Goal: Navigation & Orientation: Find specific page/section

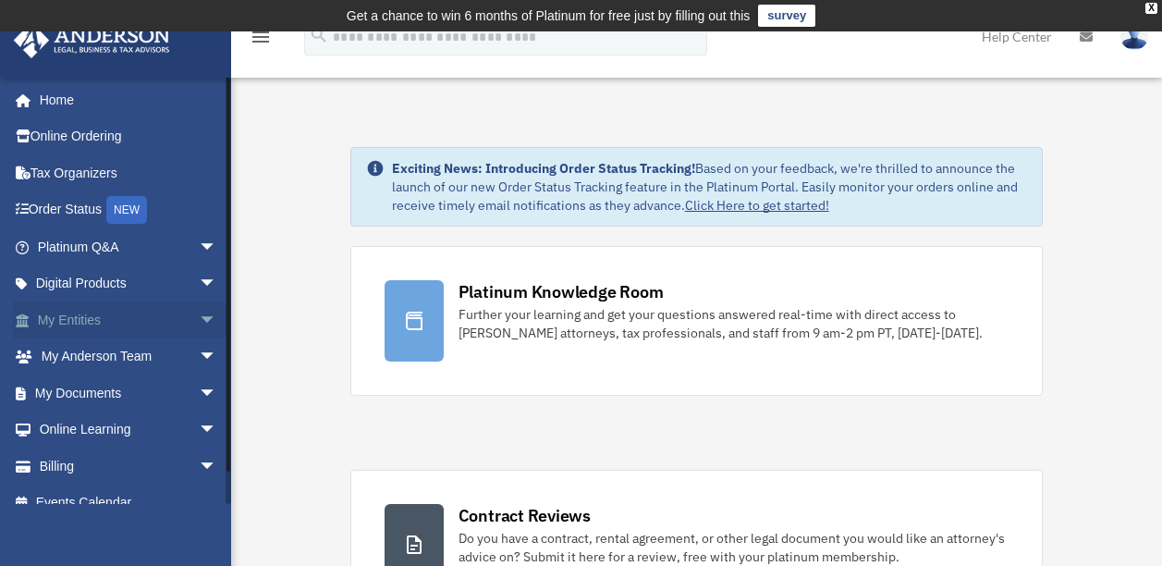
click at [105, 316] on link "My Entities arrow_drop_down" at bounding box center [129, 319] width 232 height 37
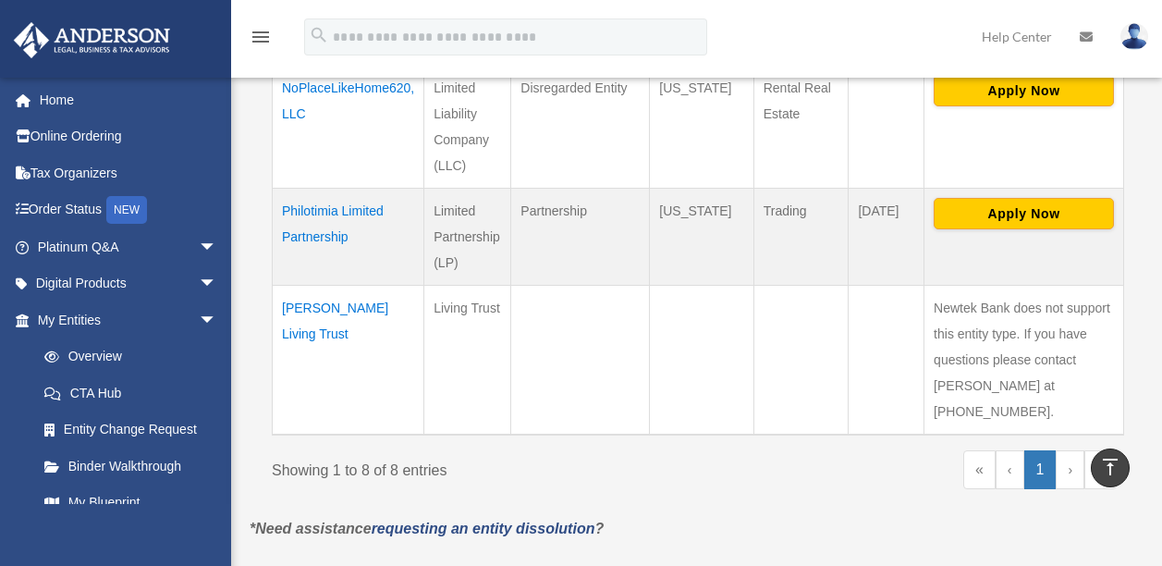
scroll to position [1107, 0]
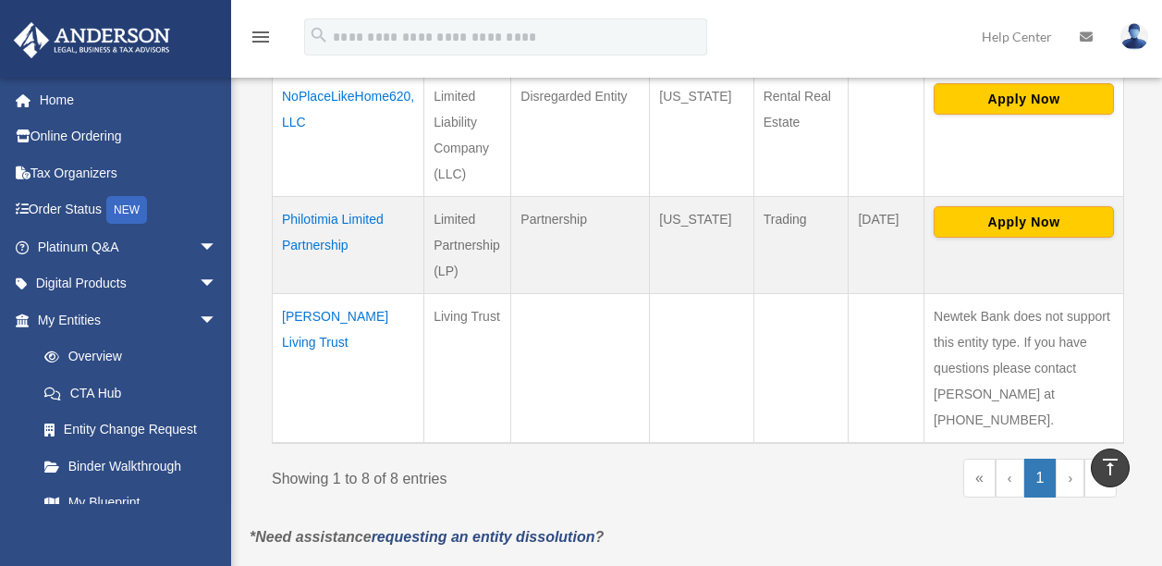
click at [335, 321] on td "[PERSON_NAME] Living Trust" at bounding box center [349, 369] width 152 height 150
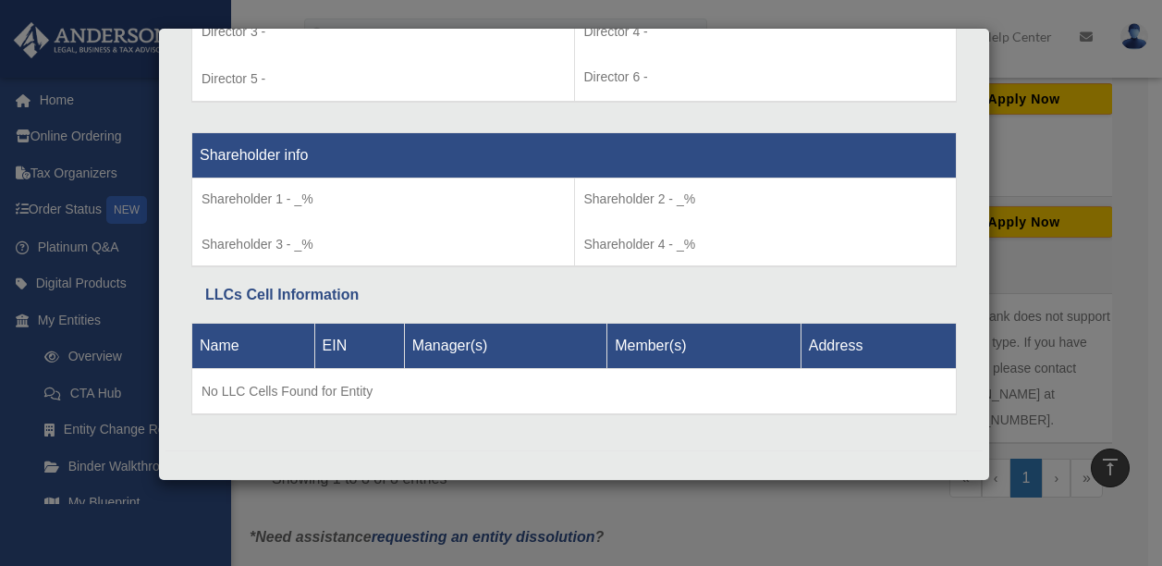
scroll to position [1484, 0]
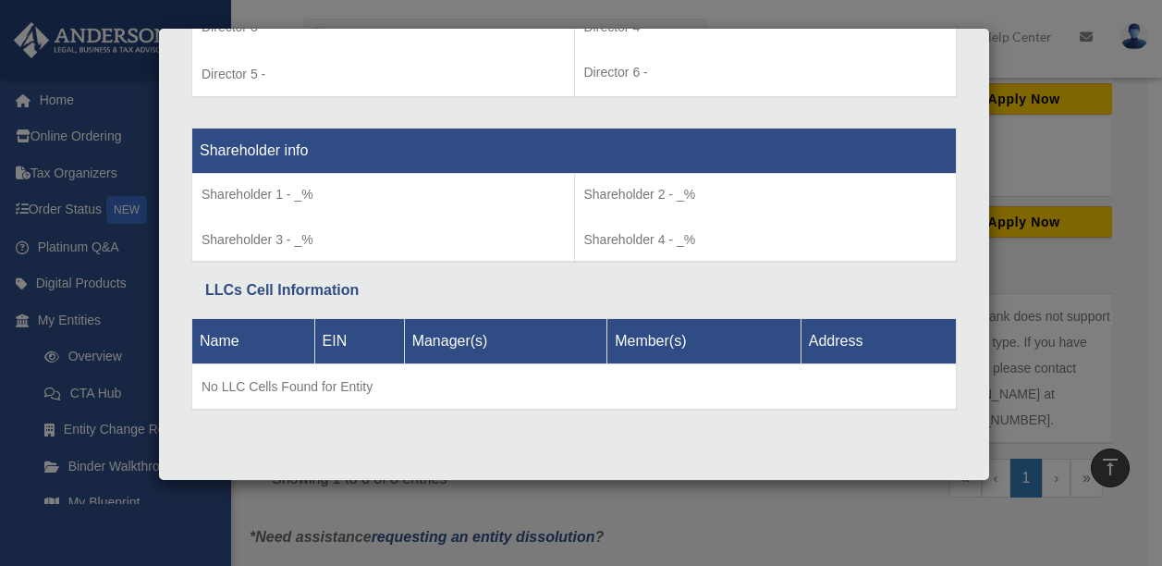
click at [224, 525] on div "Details × Articles Sent Organizational Date" at bounding box center [581, 283] width 1162 height 566
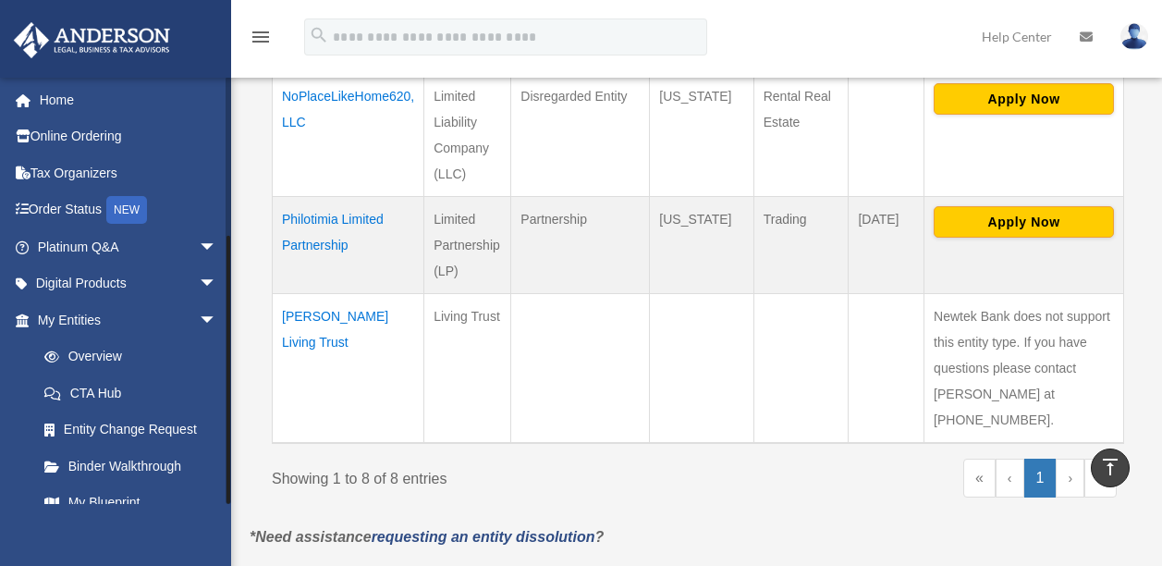
scroll to position [239, 0]
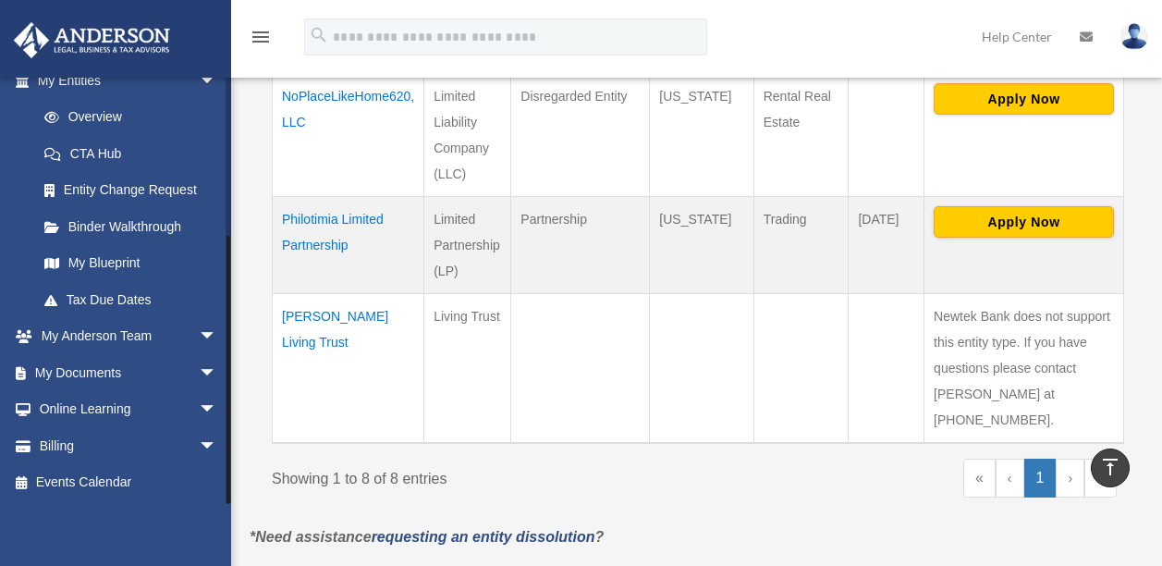
drag, startPoint x: 227, startPoint y: 499, endPoint x: 227, endPoint y: 514, distance: 14.8
click at [227, 514] on div "vancerealtygroup@gmail.com Sign Out vancerealtygroup@gmail.com Home Online Orde…" at bounding box center [115, 360] width 231 height 566
click at [199, 369] on span "arrow_drop_down" at bounding box center [217, 373] width 37 height 38
click at [83, 402] on link "Box" at bounding box center [135, 409] width 219 height 37
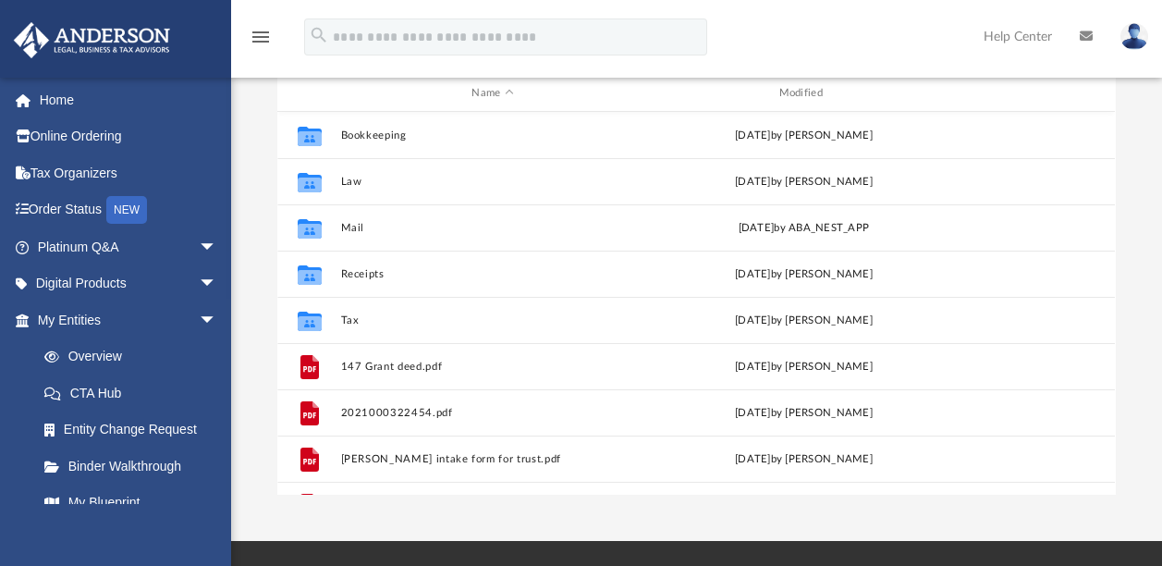
scroll to position [237, 0]
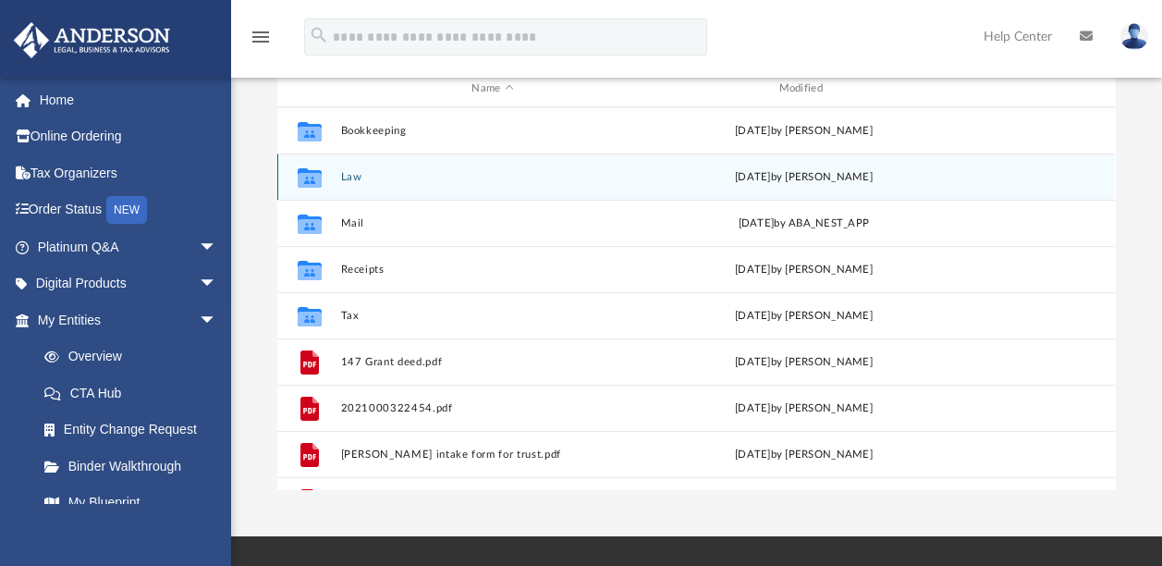
click at [345, 177] on button "Law" at bounding box center [492, 177] width 303 height 12
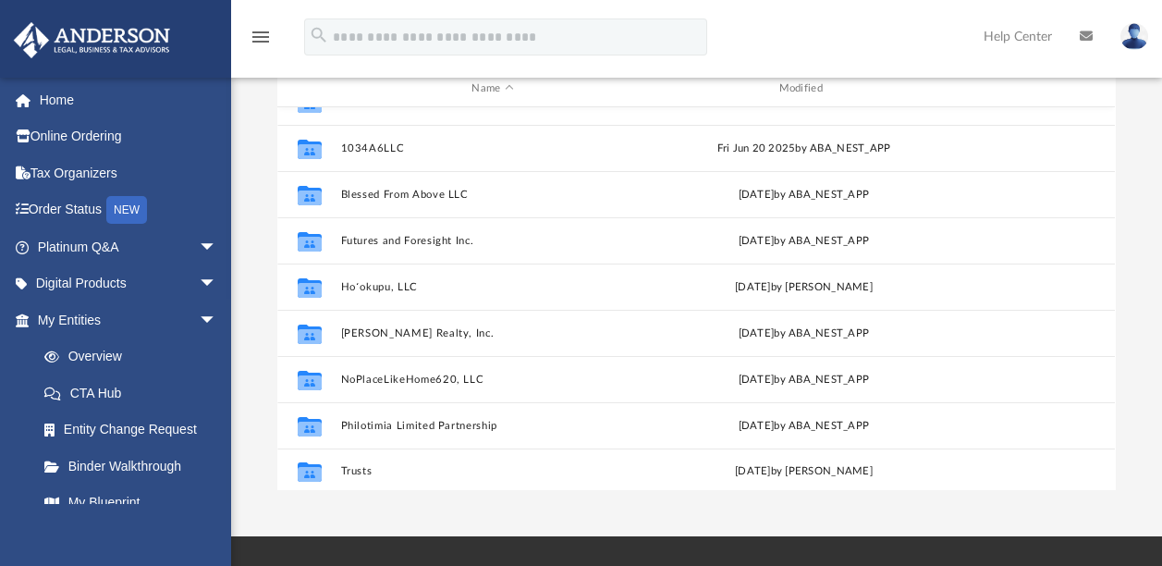
scroll to position [32, 0]
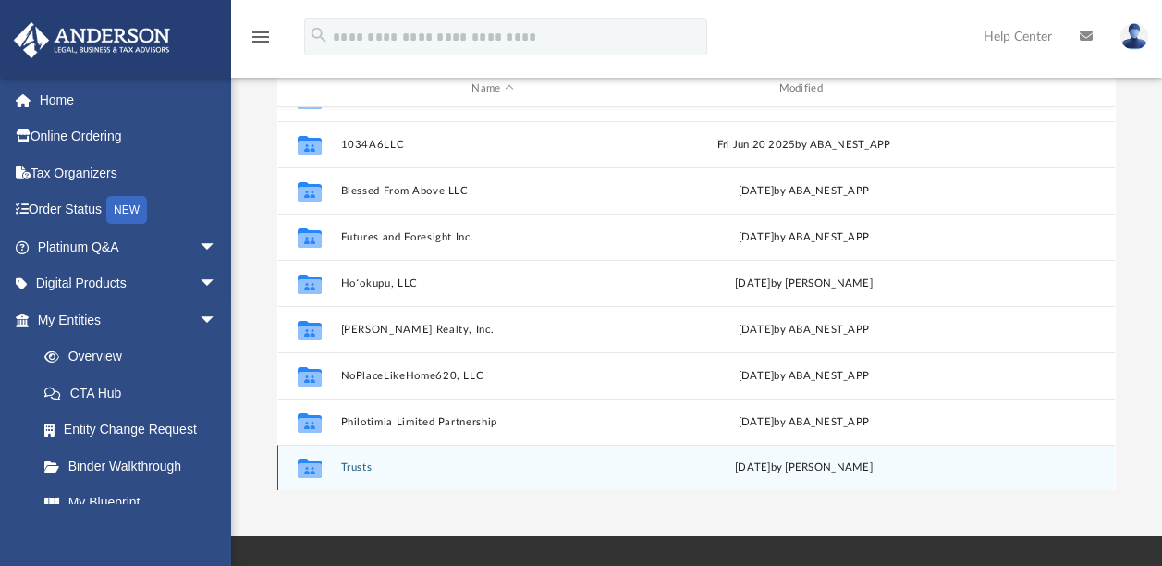
click at [364, 467] on button "Trusts" at bounding box center [492, 467] width 303 height 12
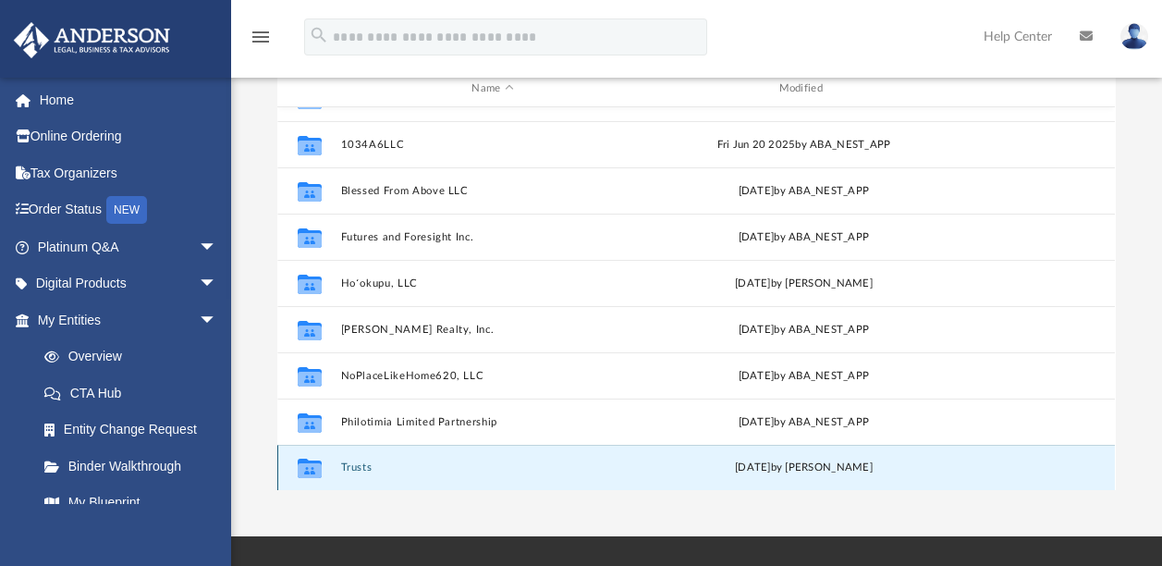
click at [364, 467] on button "Trusts" at bounding box center [492, 467] width 303 height 12
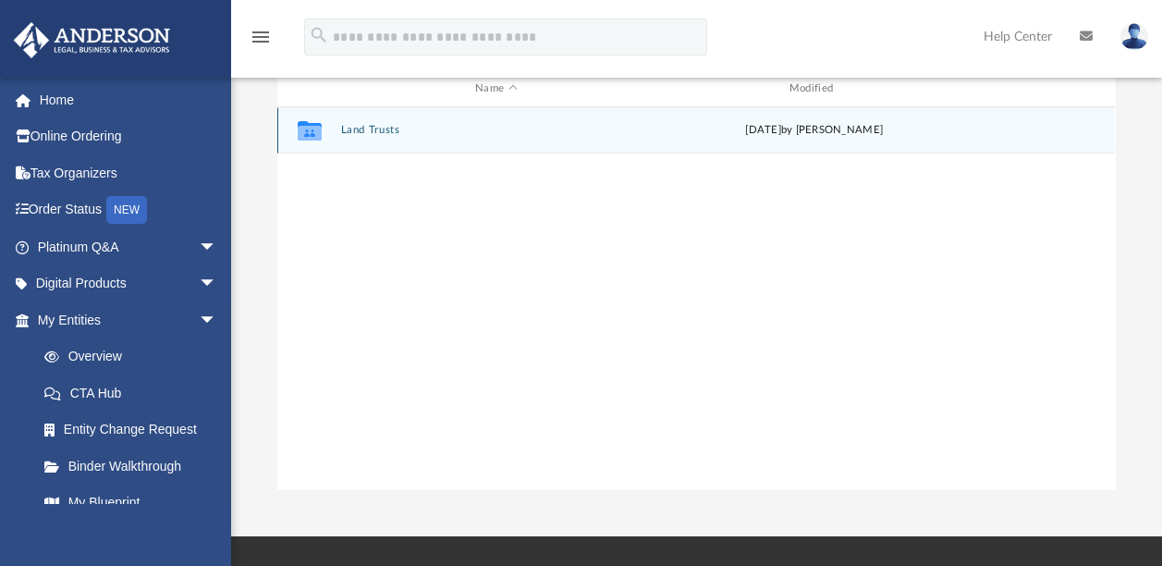
click at [364, 122] on div "Collaborated Folder Land Trusts Tue Jul 29 2025 by Alyssa Hoopii" at bounding box center [696, 130] width 838 height 46
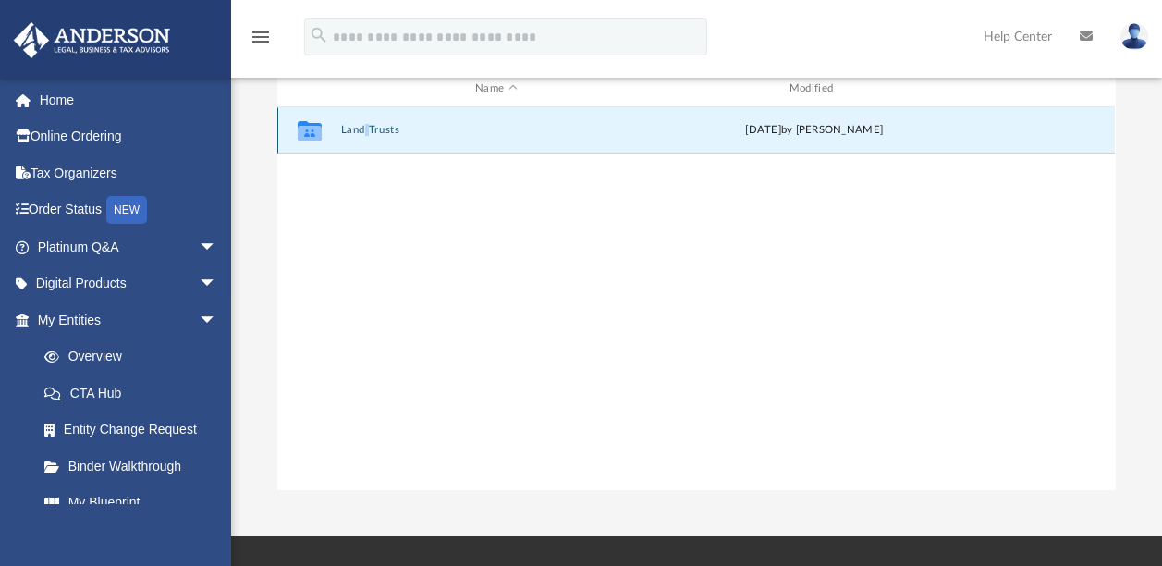
click at [364, 122] on div "Collaborated Folder Land Trusts Tue Jul 29 2025 by Alyssa Hoopii" at bounding box center [696, 130] width 838 height 46
click at [308, 129] on icon "grid" at bounding box center [310, 130] width 24 height 19
drag, startPoint x: 308, startPoint y: 129, endPoint x: 516, endPoint y: 120, distance: 208.2
click at [516, 120] on div "Collaborated Folder Land Trusts Tue Jul 29 2025 by Alyssa Hoopii" at bounding box center [696, 130] width 838 height 46
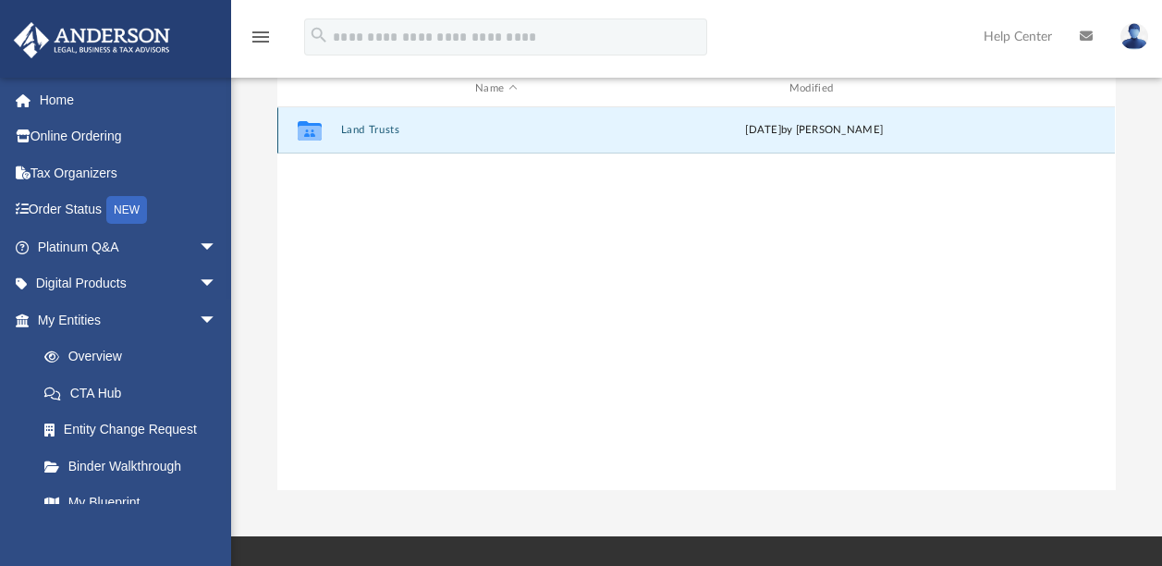
click at [516, 120] on div "Collaborated Folder Land Trusts Tue Jul 29 2025 by Alyssa Hoopii" at bounding box center [696, 130] width 838 height 46
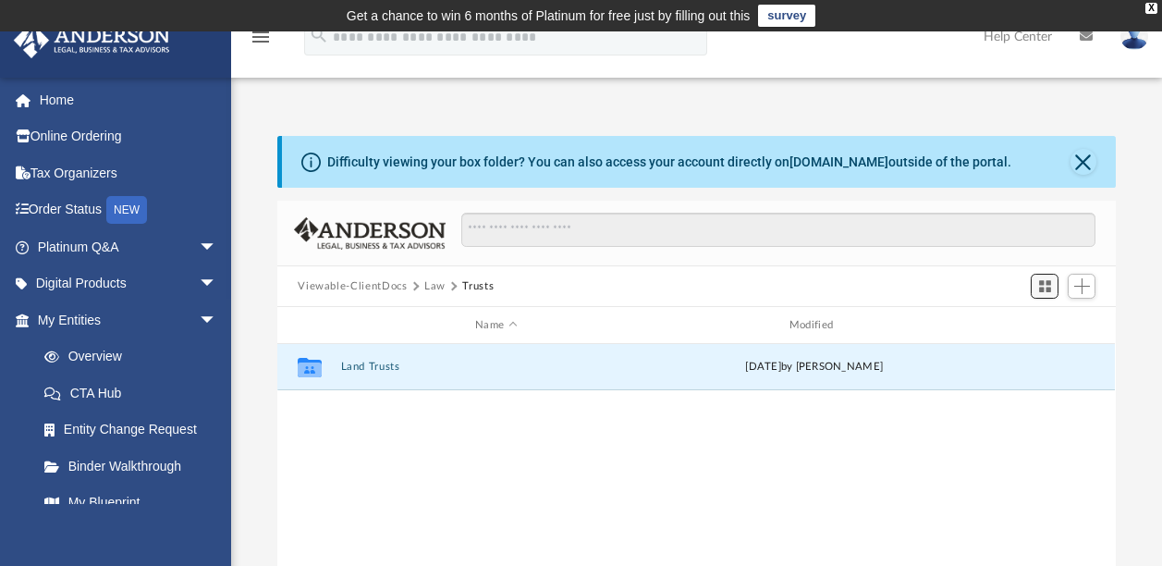
click at [1038, 279] on span "Switch to Grid View" at bounding box center [1045, 286] width 16 height 16
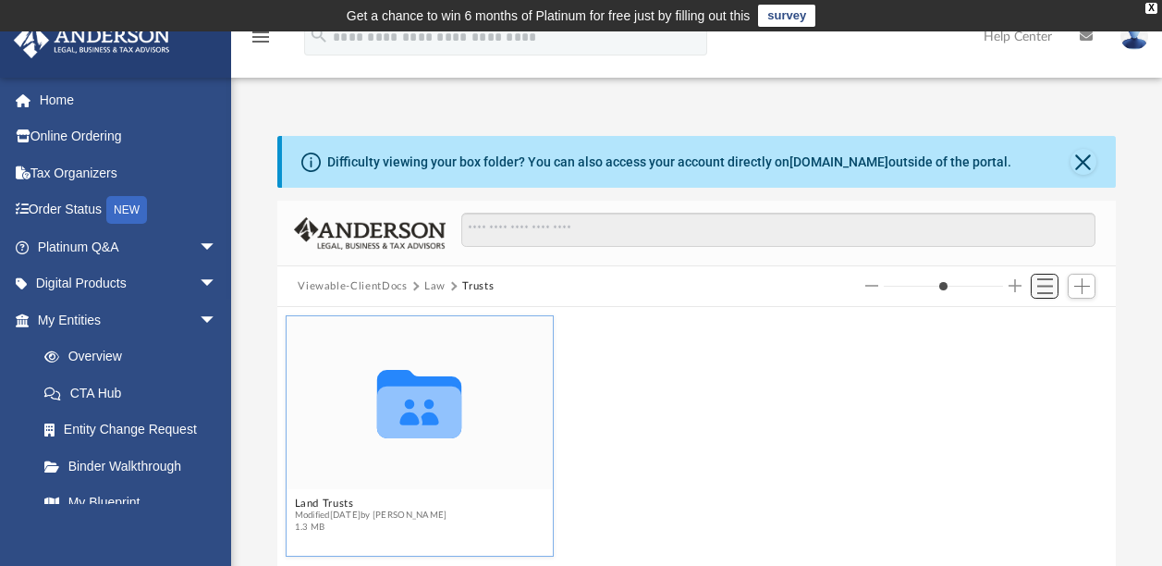
scroll to position [406, 824]
click at [1038, 279] on span "Switch to List View" at bounding box center [1045, 286] width 16 height 16
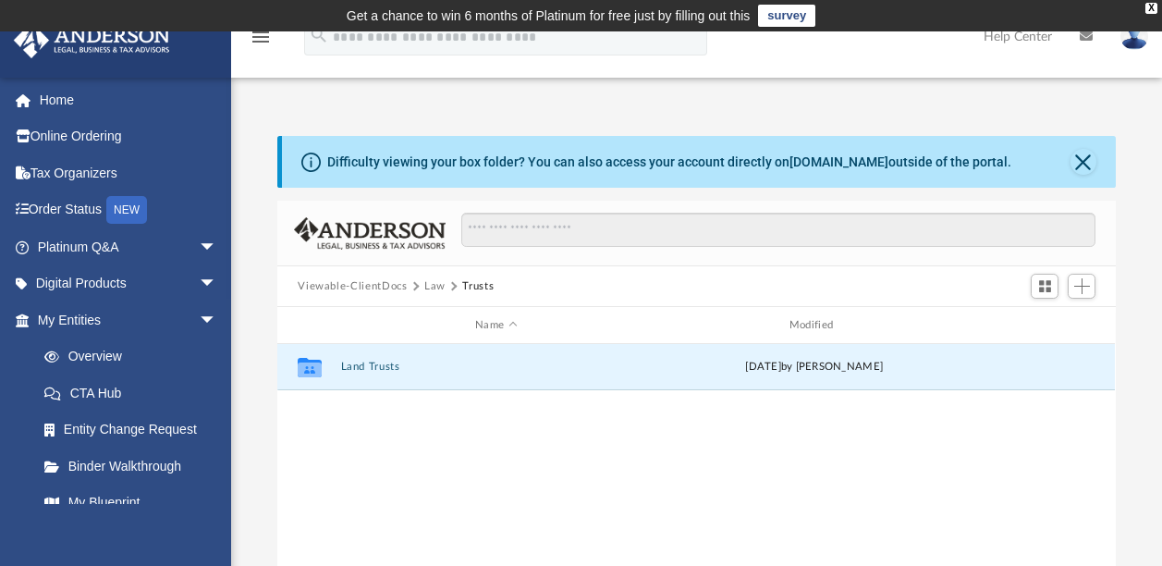
click at [436, 286] on button "Law" at bounding box center [434, 286] width 21 height 17
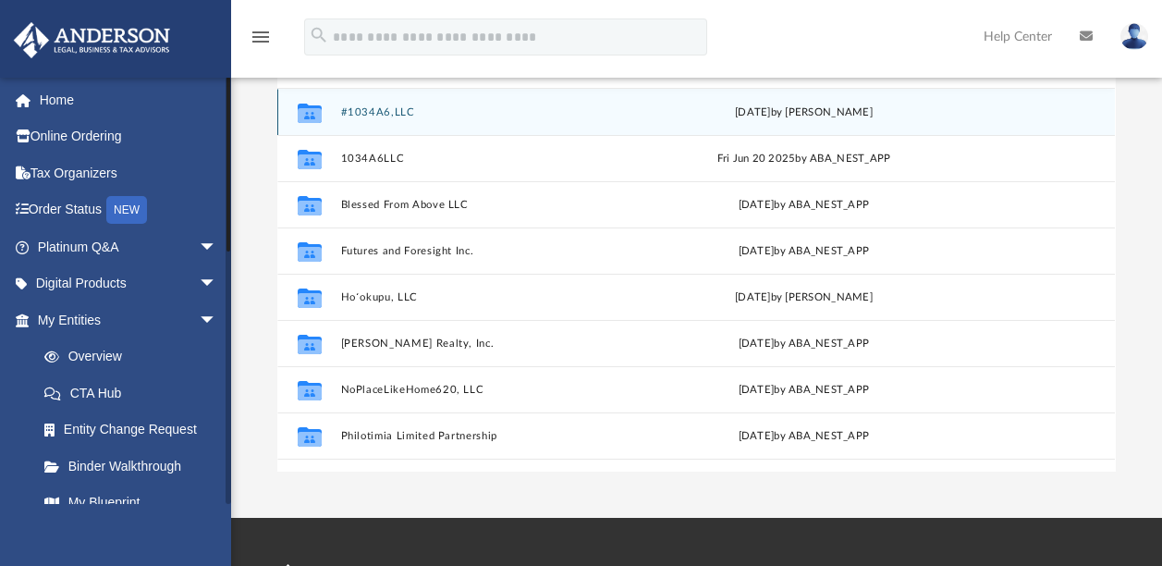
scroll to position [605, 0]
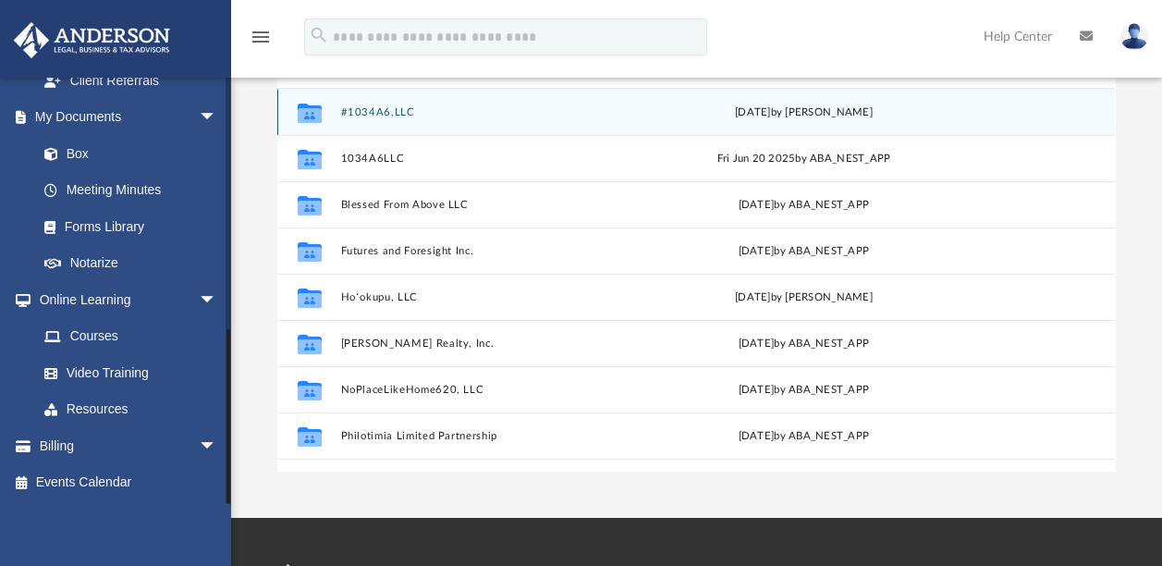
drag, startPoint x: 230, startPoint y: 473, endPoint x: 227, endPoint y: 509, distance: 37.2
click at [227, 509] on div "vancerealtygroup@gmail.com Sign Out vancerealtygroup@gmail.com Home Online Orde…" at bounding box center [115, 360] width 231 height 566
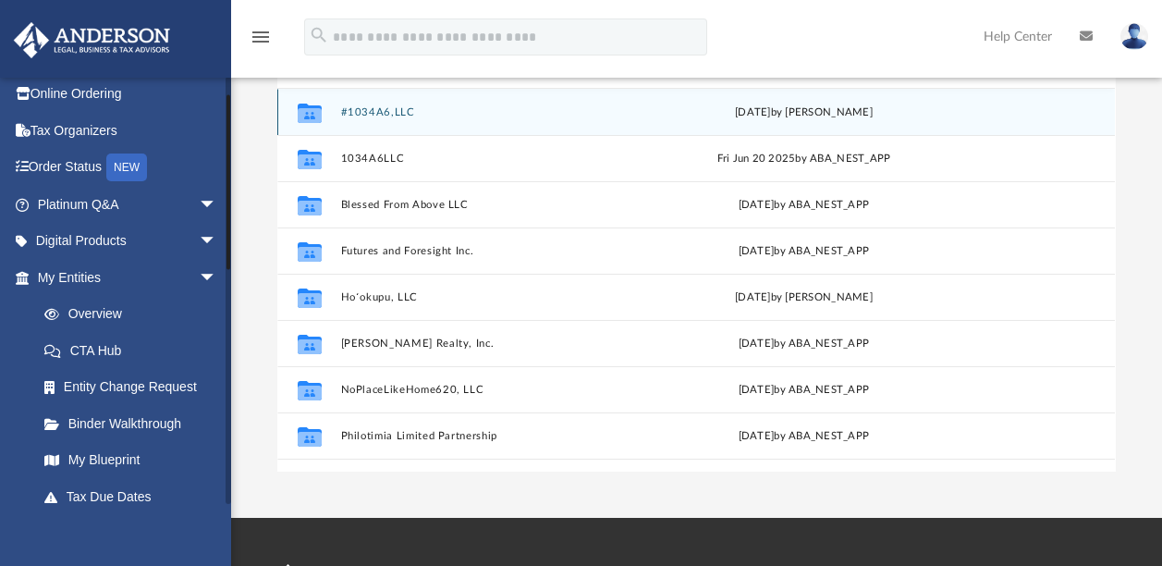
scroll to position [0, 0]
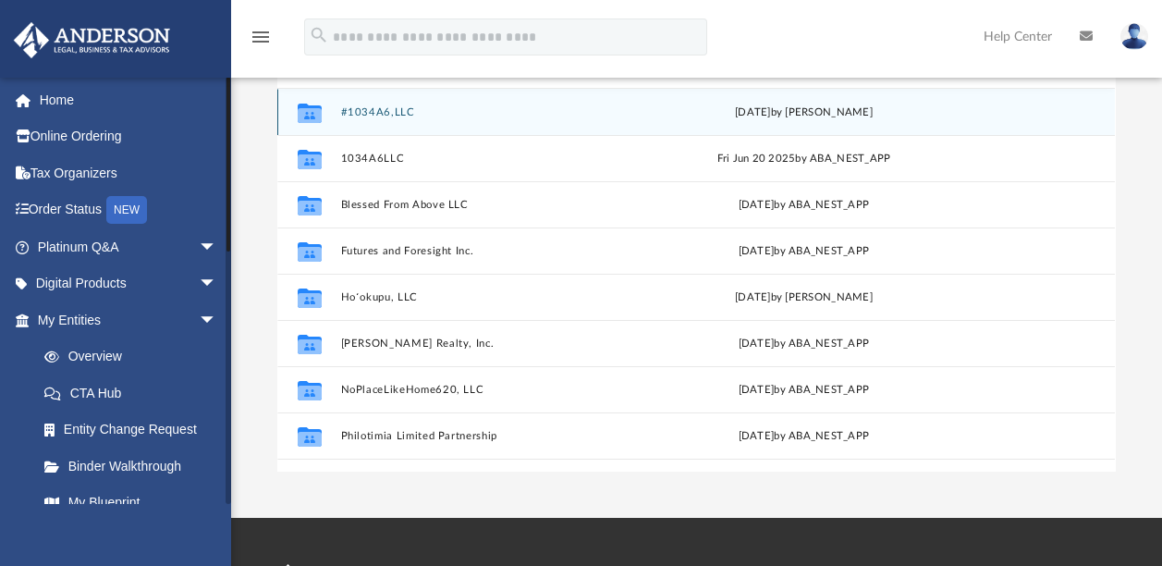
drag, startPoint x: 230, startPoint y: 181, endPoint x: 230, endPoint y: 152, distance: 29.6
click at [230, 152] on div at bounding box center [229, 290] width 6 height 427
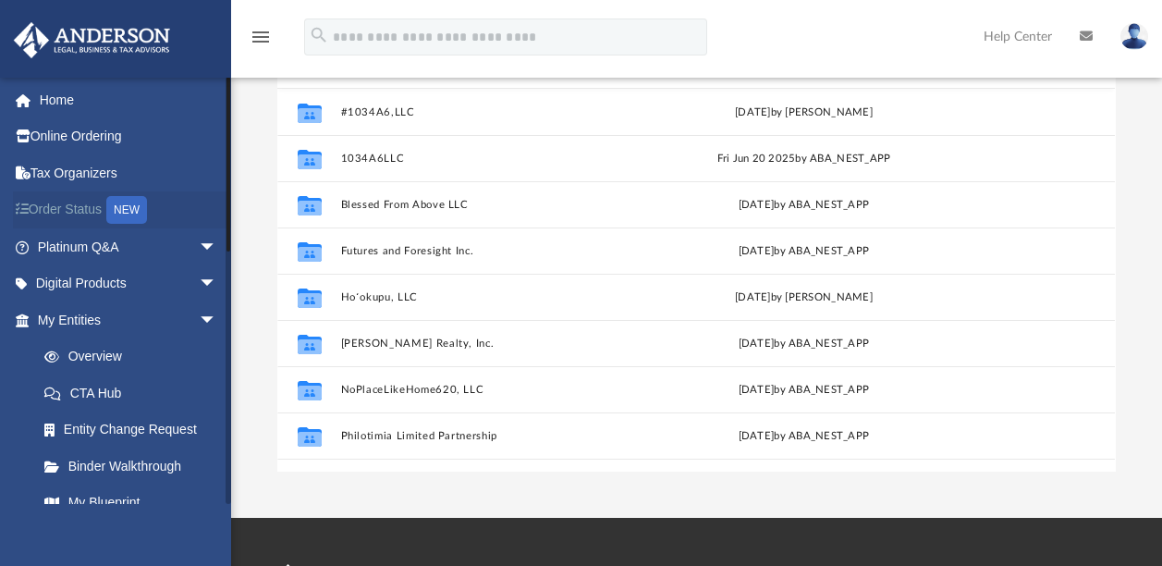
click at [75, 208] on link "Order Status NEW" at bounding box center [129, 210] width 232 height 38
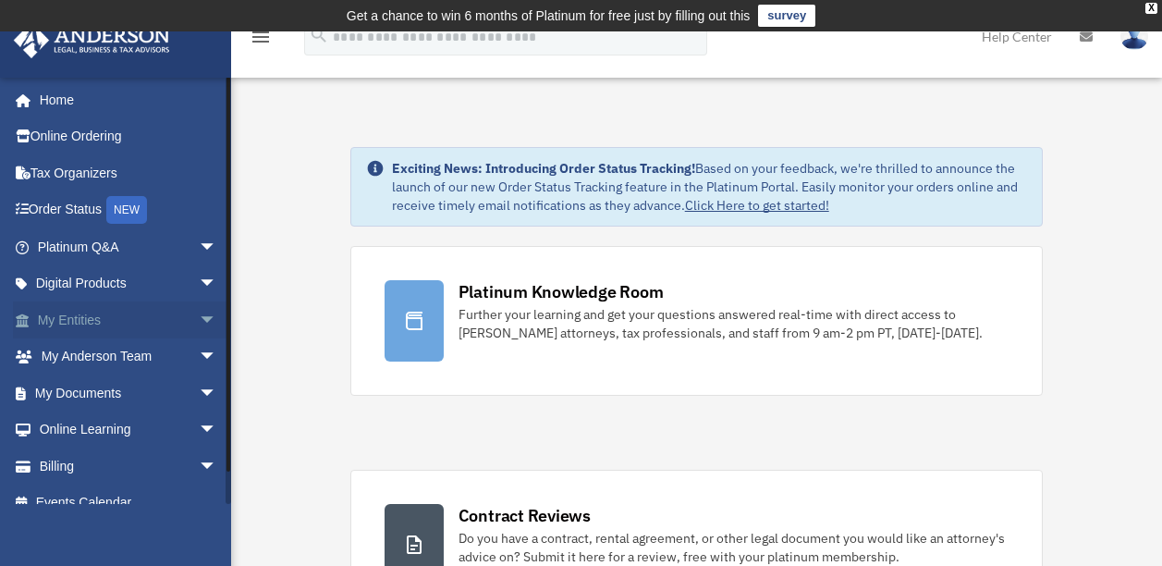
click at [199, 314] on span "arrow_drop_down" at bounding box center [217, 320] width 37 height 38
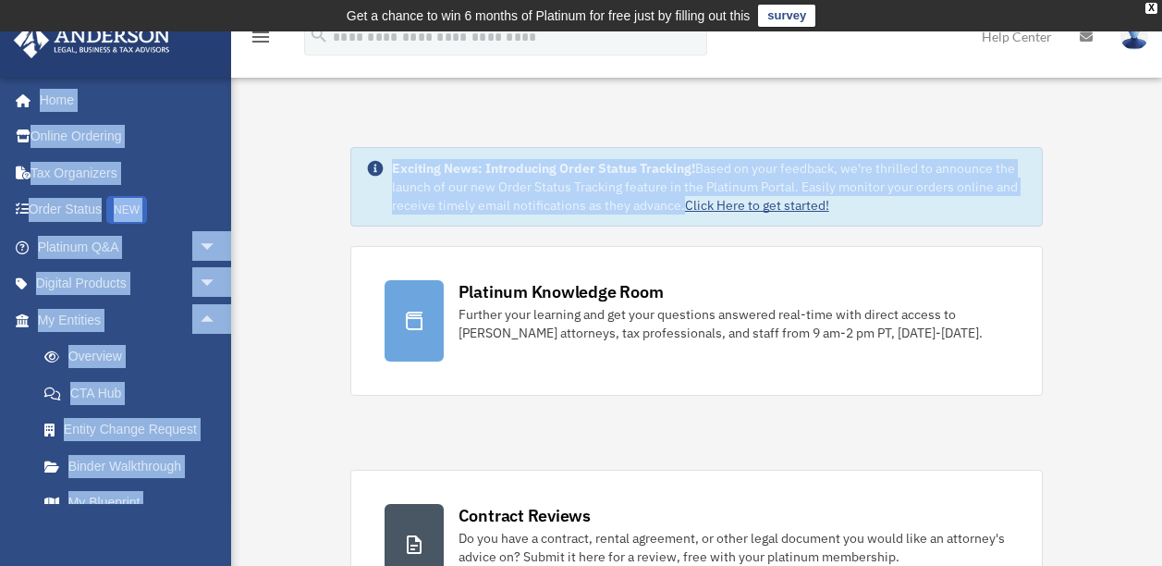
drag, startPoint x: 231, startPoint y: 405, endPoint x: 225, endPoint y: 517, distance: 112.1
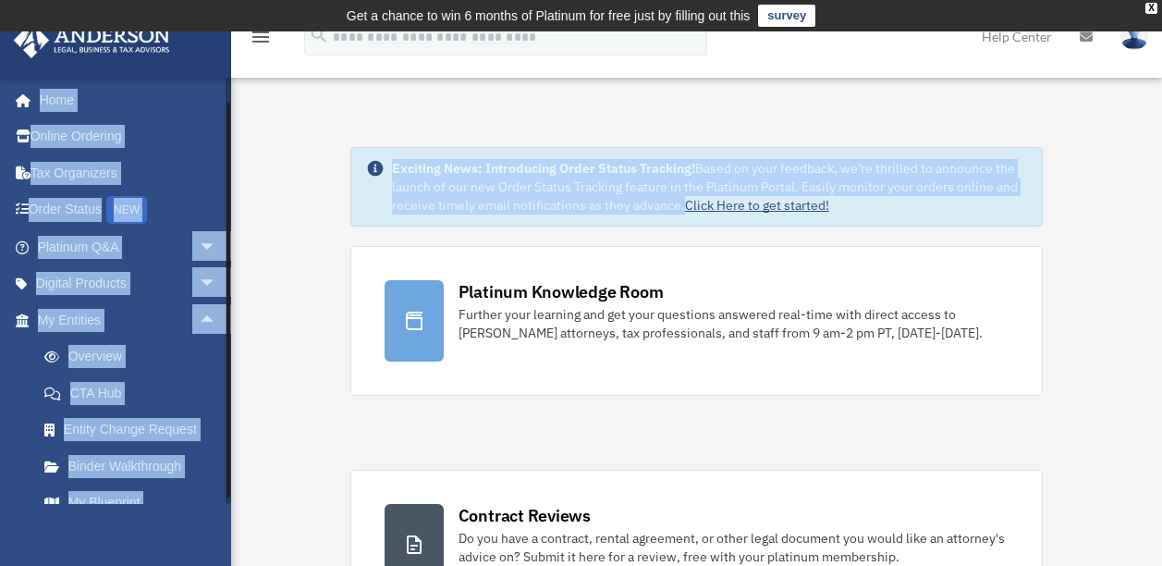
scroll to position [239, 0]
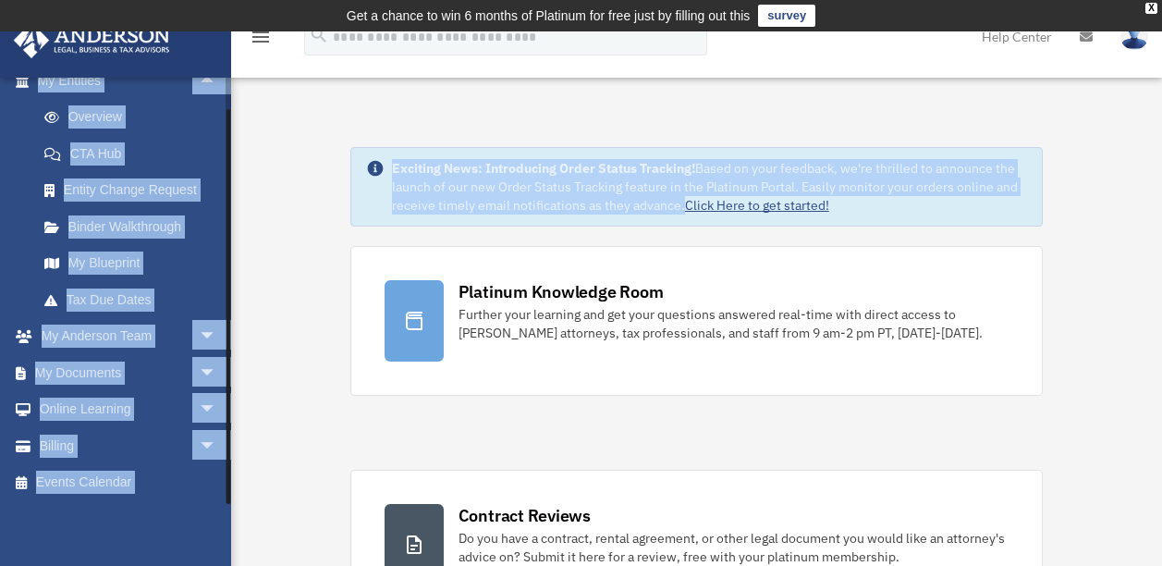
drag, startPoint x: 225, startPoint y: 517, endPoint x: 228, endPoint y: 486, distance: 30.7
click at [228, 486] on div at bounding box center [229, 306] width 4 height 395
drag, startPoint x: 228, startPoint y: 486, endPoint x: 129, endPoint y: 532, distance: 109.7
click at [129, 532] on div "vancerealtygroup@gmail.com Sign Out vancerealtygroup@gmail.com Home Online Orde…" at bounding box center [115, 360] width 231 height 566
click at [115, 363] on link "My Documents arrow_drop_down" at bounding box center [129, 372] width 232 height 37
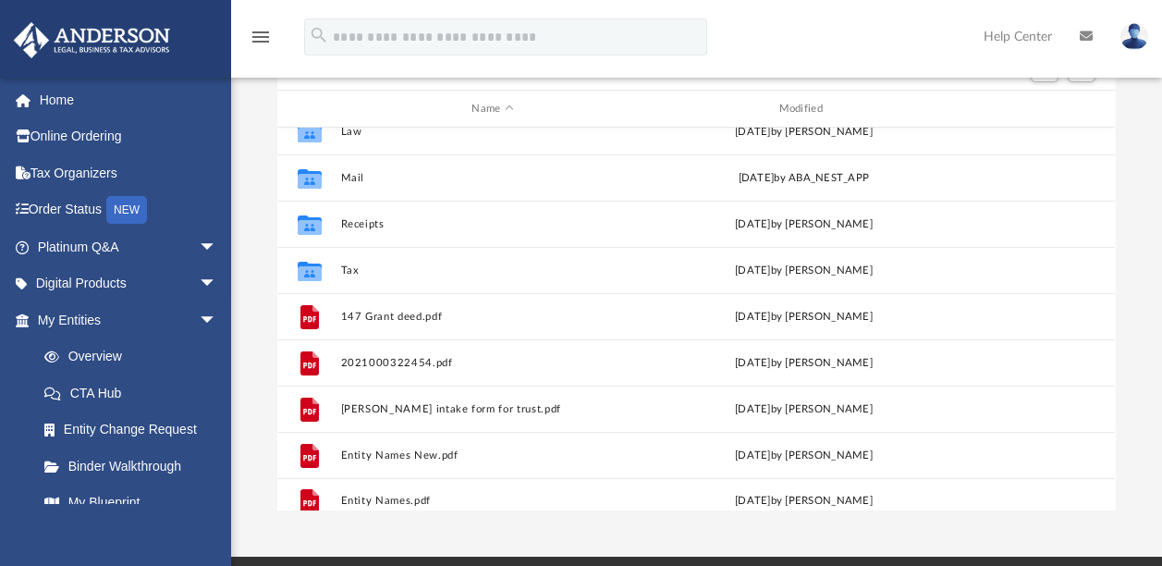
scroll to position [79, 0]
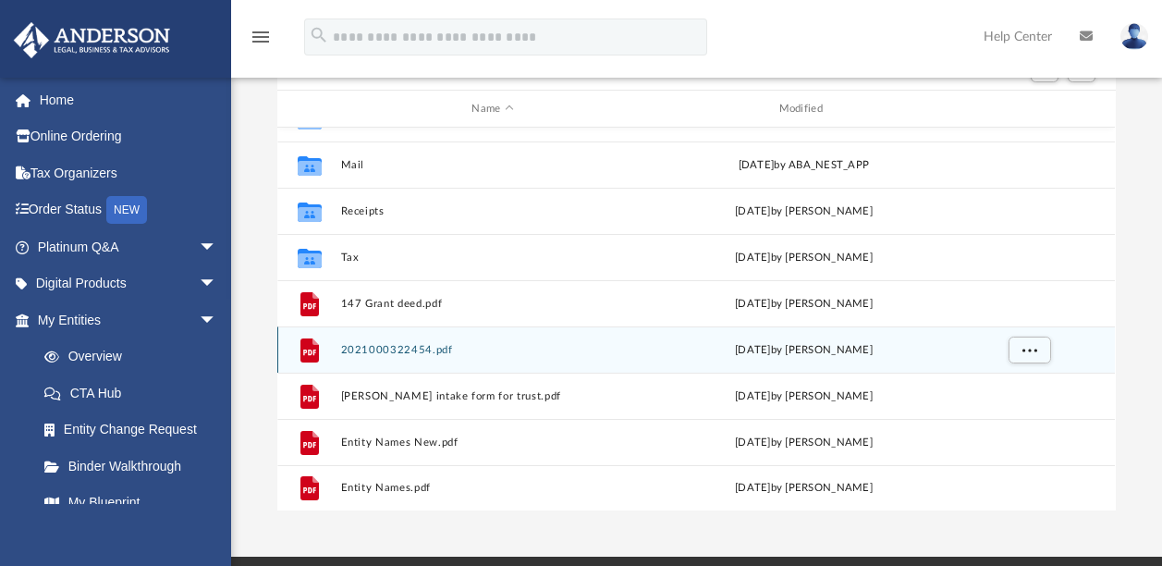
click at [380, 345] on button "2021000322454.pdf" at bounding box center [492, 350] width 303 height 12
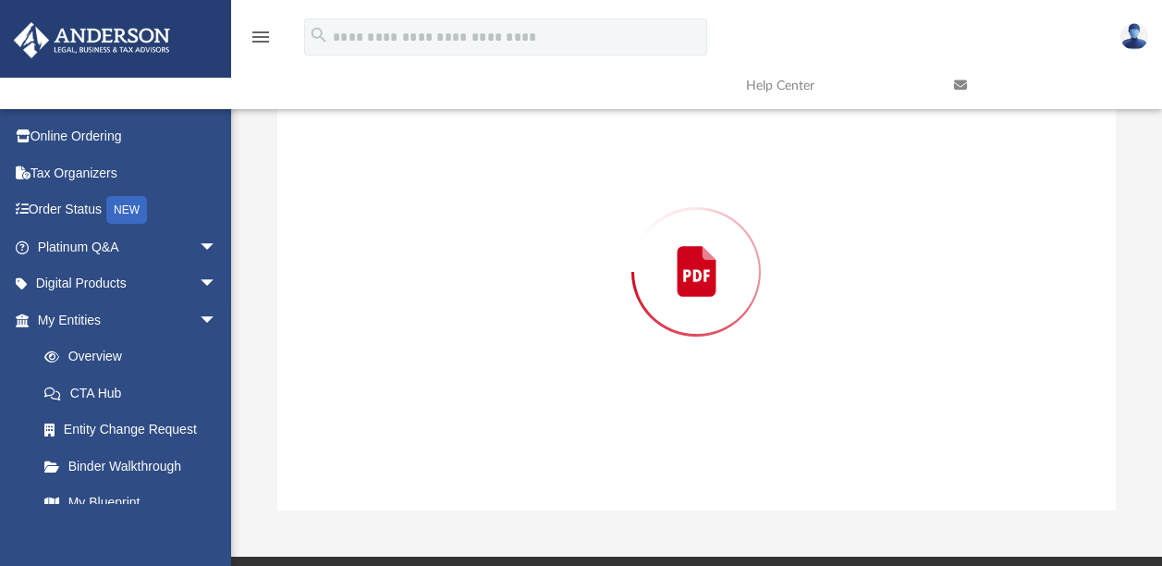
scroll to position [201, 0]
